Goal: Information Seeking & Learning: Learn about a topic

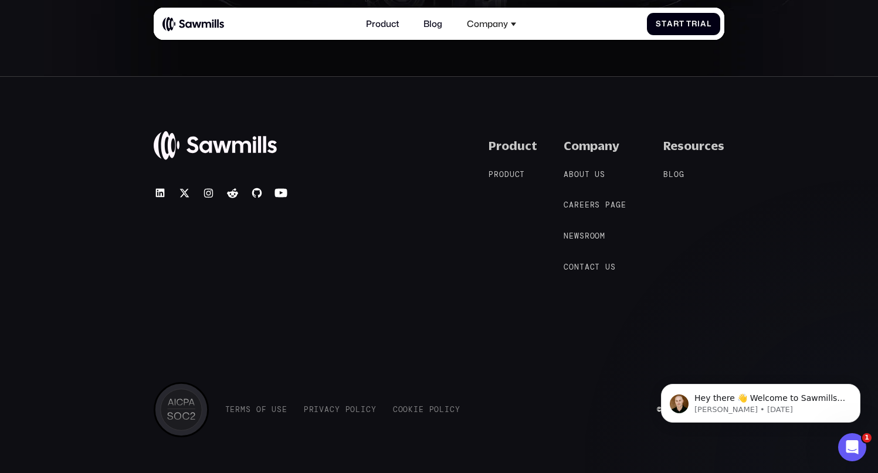
scroll to position [4982, 0]
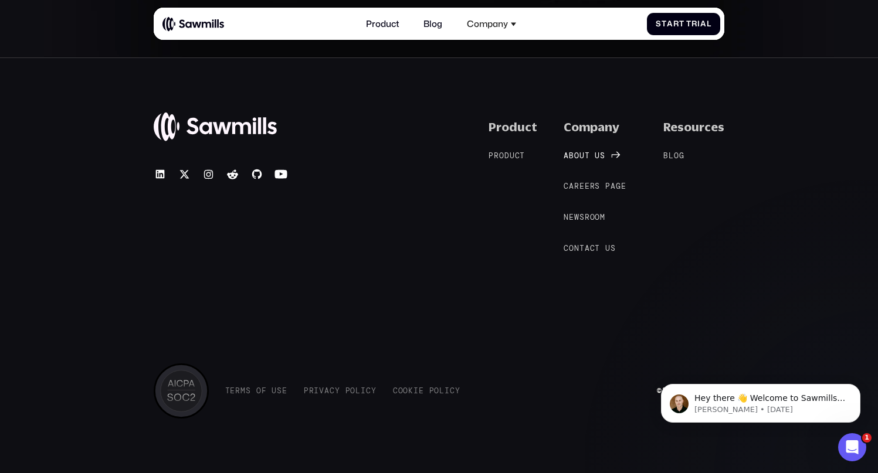
click at [578, 155] on span "o" at bounding box center [576, 155] width 5 height 9
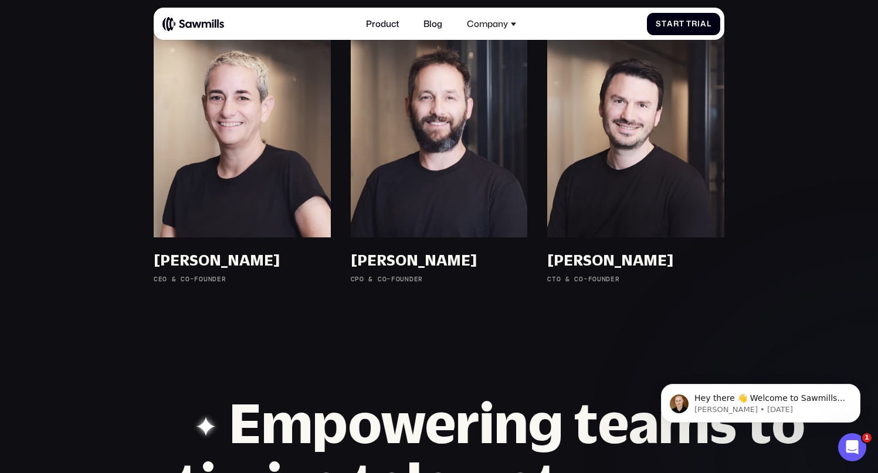
scroll to position [775, 0]
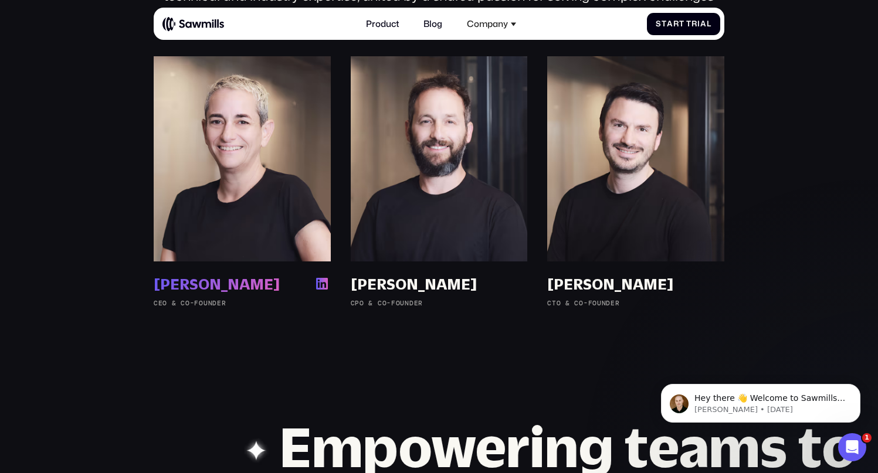
click at [174, 282] on div "[PERSON_NAME]" at bounding box center [217, 284] width 126 height 18
click at [425, 284] on div "[PERSON_NAME]" at bounding box center [414, 284] width 126 height 18
click at [595, 285] on div "[PERSON_NAME]" at bounding box center [610, 284] width 126 height 18
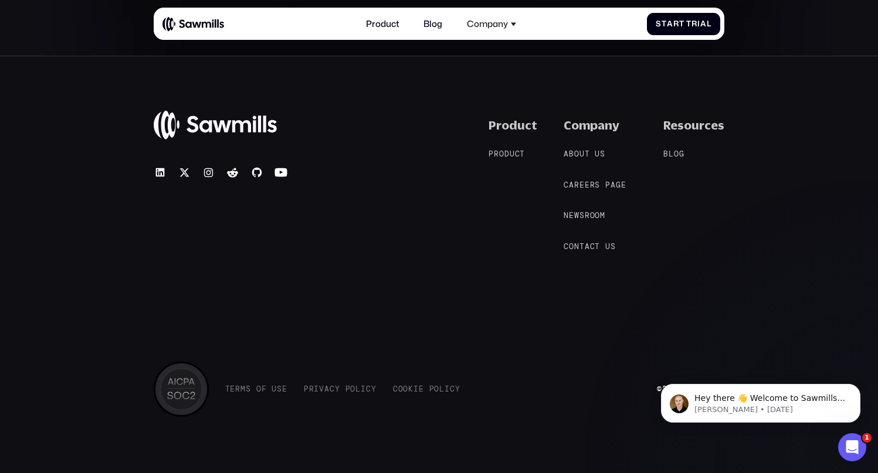
scroll to position [2092, 0]
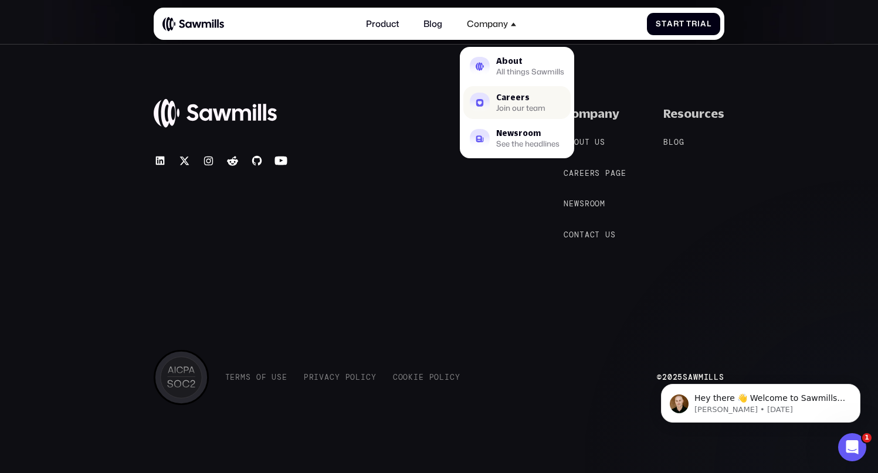
click at [498, 101] on div "Careers" at bounding box center [520, 98] width 49 height 8
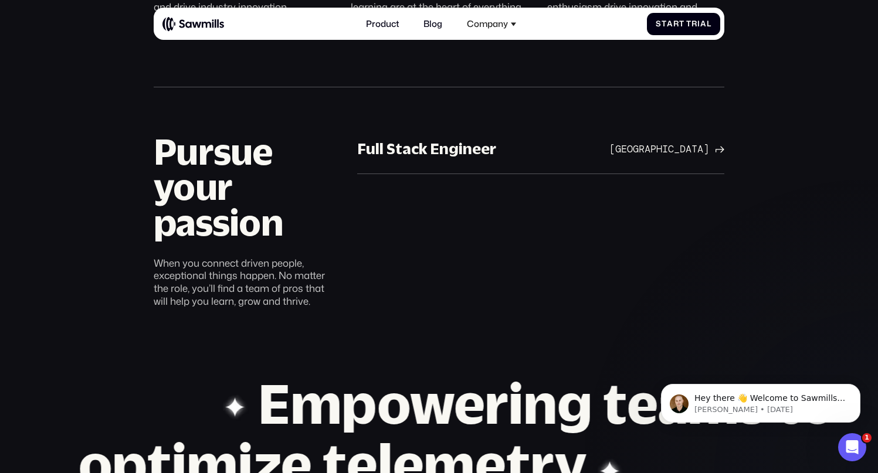
scroll to position [676, 0]
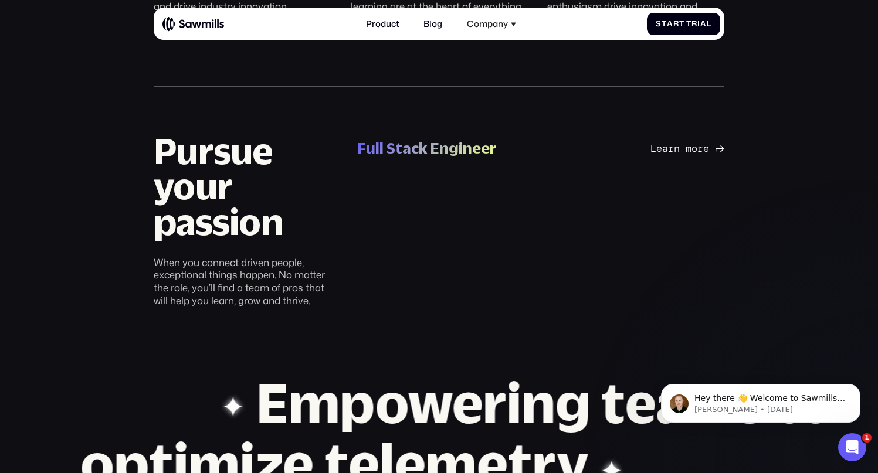
click at [610, 144] on div "San Francisco Bay Area Learn more" at bounding box center [666, 149] width 115 height 12
